Goal: Task Accomplishment & Management: Use online tool/utility

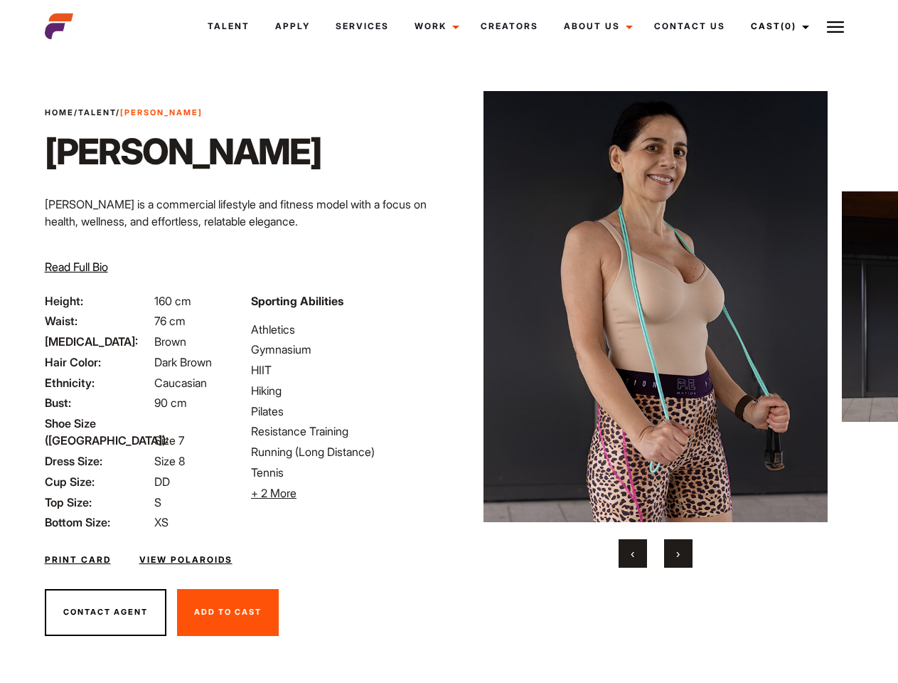
click at [776, 26] on link "Cast (0)" at bounding box center [778, 26] width 80 height 38
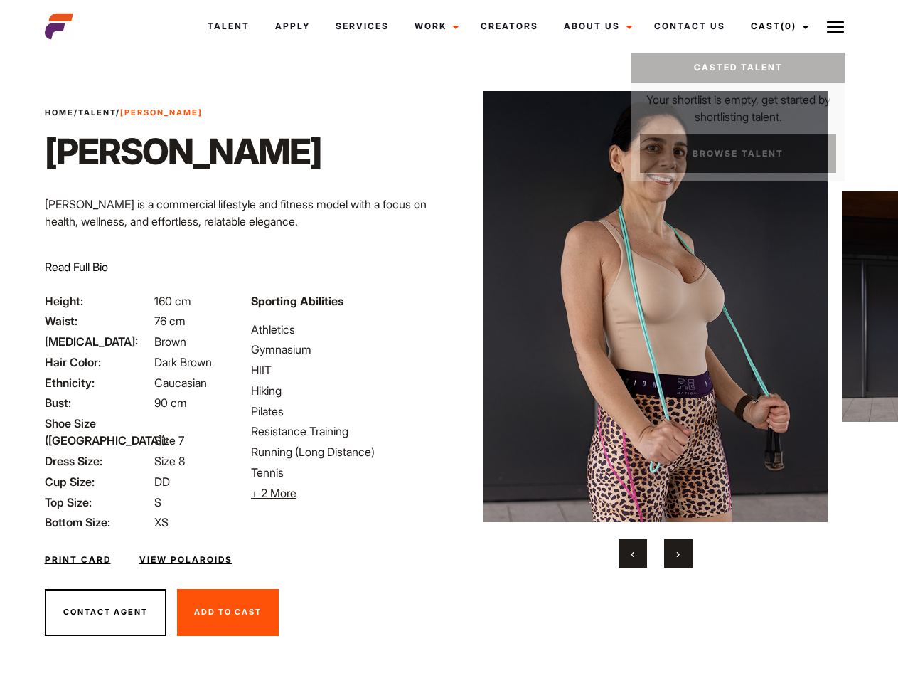
click at [835, 26] on img at bounding box center [835, 26] width 17 height 17
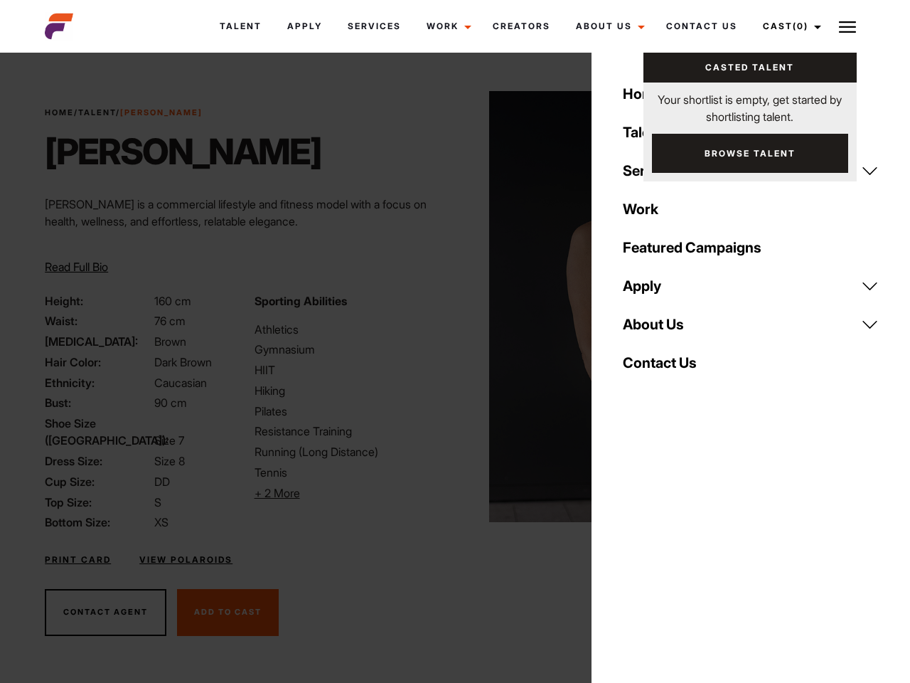
click at [346, 493] on li "+ 2 More Hide More" at bounding box center [351, 492] width 192 height 17
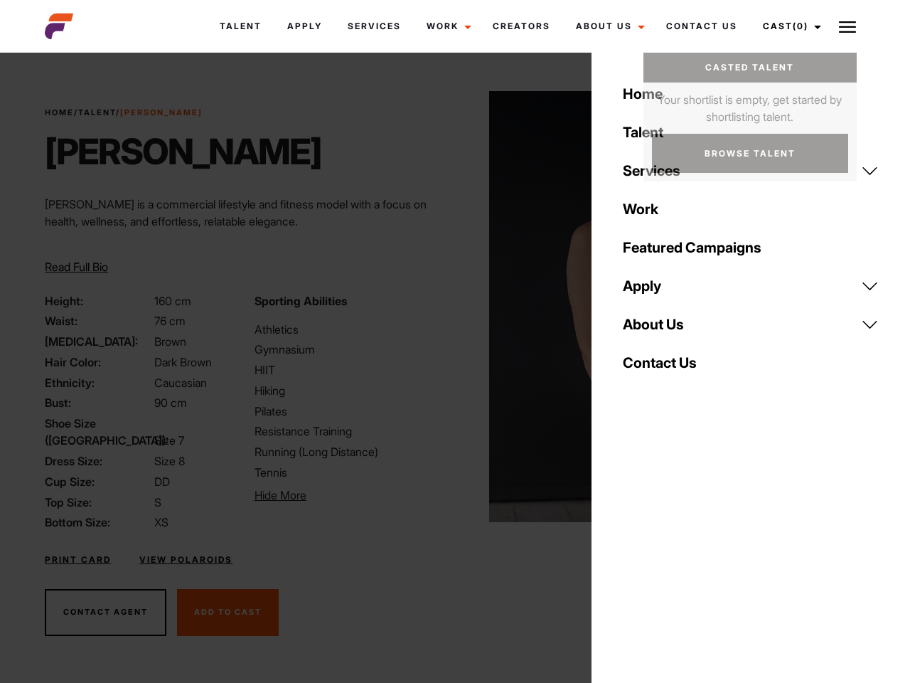
click at [655, 329] on img at bounding box center [661, 306] width 345 height 431
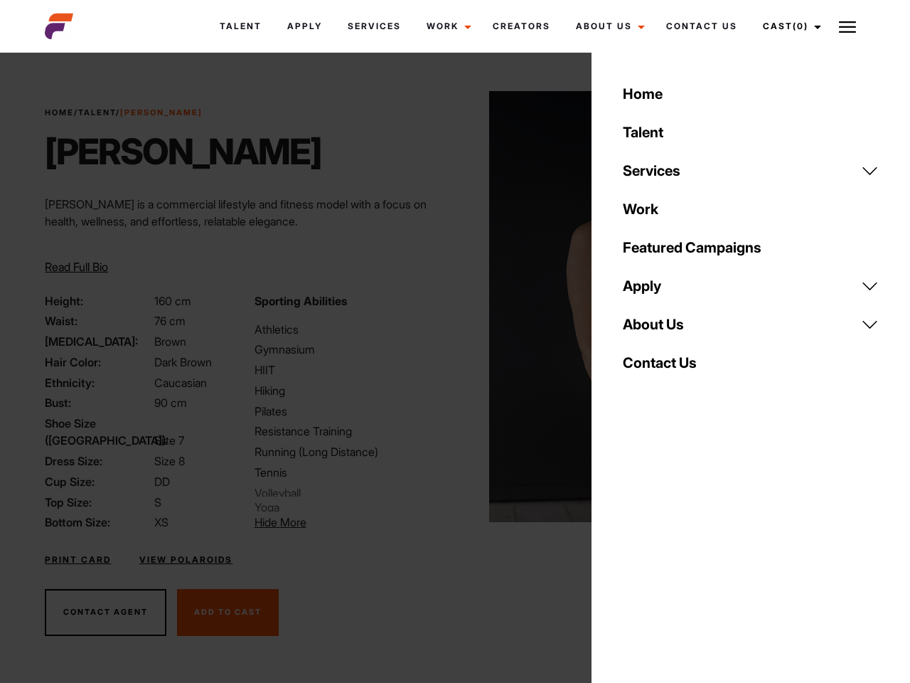
click at [449, 306] on div "Sporting Abilities Athletics Gymnasium HIIT Hiking Pilates Resistance Training …" at bounding box center [350, 411] width 209 height 239
click at [633, 553] on div "Home Talent Services Talent Casting Photography Videography Creative Hair and M…" at bounding box center [751, 341] width 319 height 683
click at [678, 553] on div "Home Talent Services Talent Casting Photography Videography Creative Hair and M…" at bounding box center [751, 341] width 319 height 683
